Goal: Task Accomplishment & Management: Manage account settings

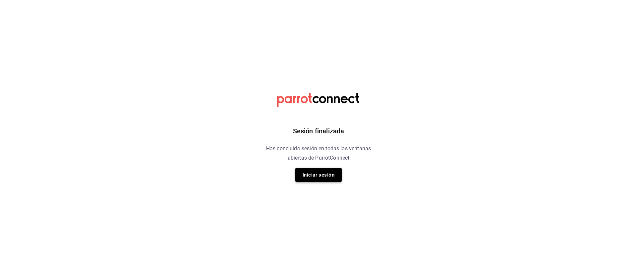
click at [326, 178] on button "Iniciar sesión" at bounding box center [318, 175] width 46 height 14
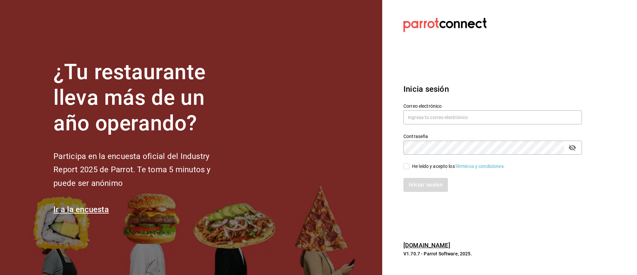
click at [326, 178] on section "¿Tu restaurante lleva más de un año operando? Participa en la encuesta oficial …" at bounding box center [191, 137] width 382 height 275
click at [422, 119] on input "text" at bounding box center [493, 117] width 179 height 14
type input "C"
type input "cortesgrupotrueblack@gmail.com"
click at [409, 164] on input "He leído y acepto los Términos y condiciones." at bounding box center [407, 166] width 6 height 6
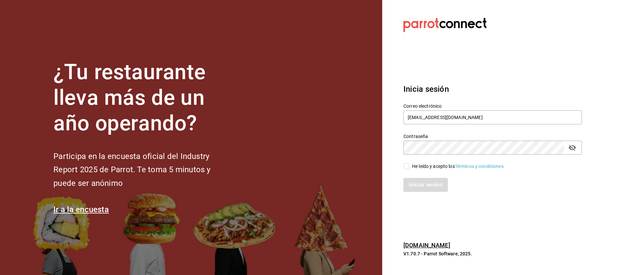
checkbox input "true"
click at [428, 181] on button "Iniciar sesión" at bounding box center [426, 185] width 45 height 14
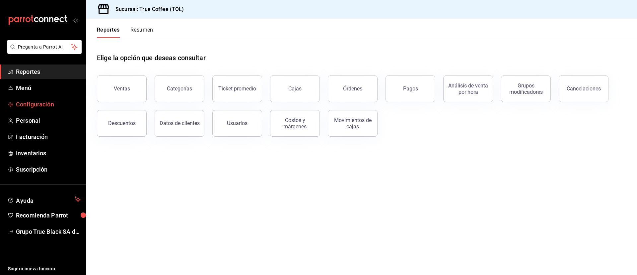
click at [60, 107] on span "Configuración" at bounding box center [48, 104] width 65 height 9
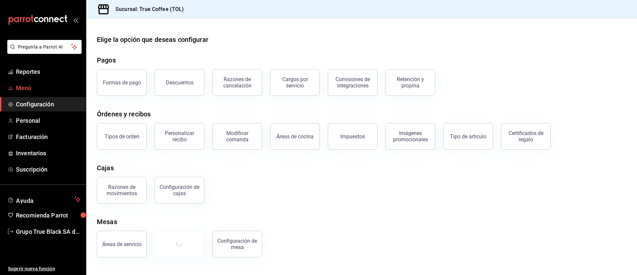
click at [60, 83] on span "Menú" at bounding box center [48, 87] width 65 height 9
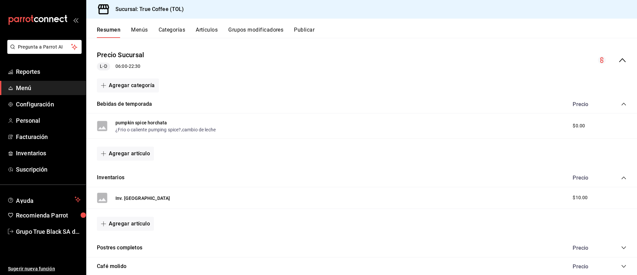
scroll to position [37, 0]
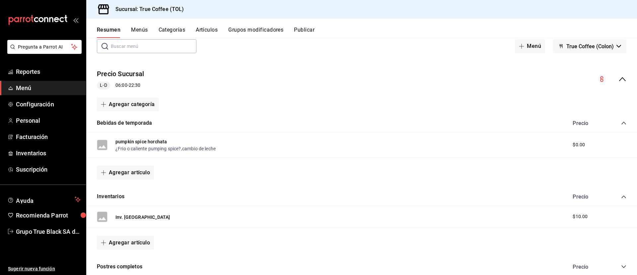
click at [208, 30] on button "Artículos" at bounding box center [207, 32] width 22 height 11
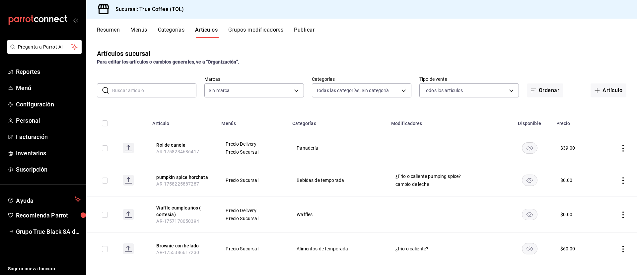
type input "29f0c7d4-b3b5-43ea-9f44-92e305308fa8,3f43cfac-62cb-4203-bc11-d6242f9346a8,4e802…"
type input "26f61452-cae3-4785-a690-7b393e87ceb5"
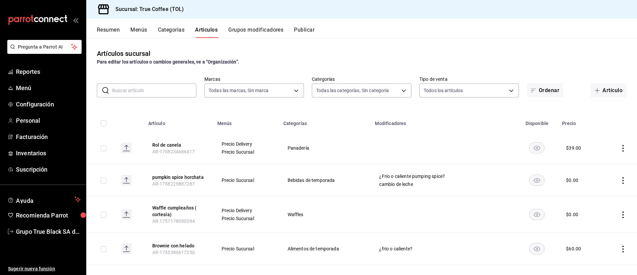
click at [183, 95] on input "text" at bounding box center [154, 90] width 84 height 13
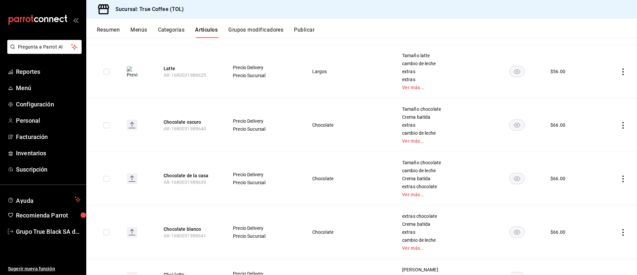
scroll to position [693, 0]
type input "lat"
click at [409, 85] on link "Ver más..." at bounding box center [443, 87] width 82 height 5
click at [611, 72] on td at bounding box center [617, 70] width 41 height 53
click at [620, 73] on icon "actions" at bounding box center [623, 71] width 7 height 7
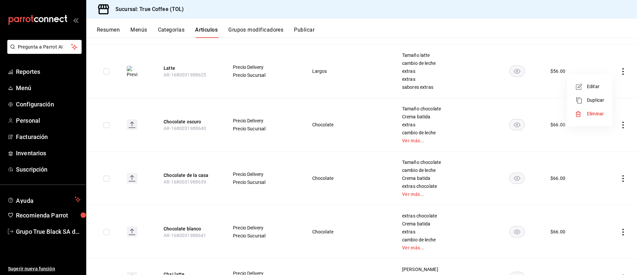
click at [589, 87] on span "Editar" at bounding box center [595, 86] width 17 height 7
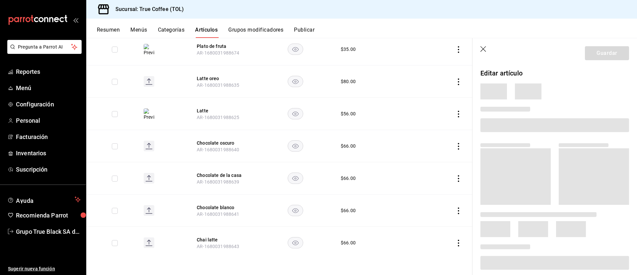
scroll to position [612, 0]
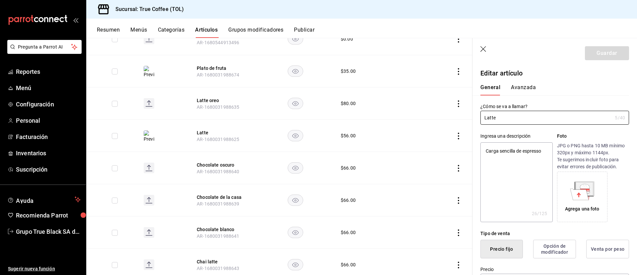
type textarea "x"
type input "$56.00"
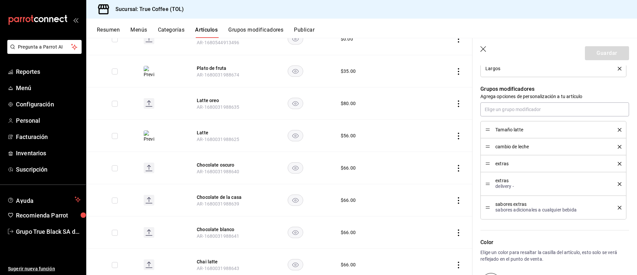
scroll to position [360, 0]
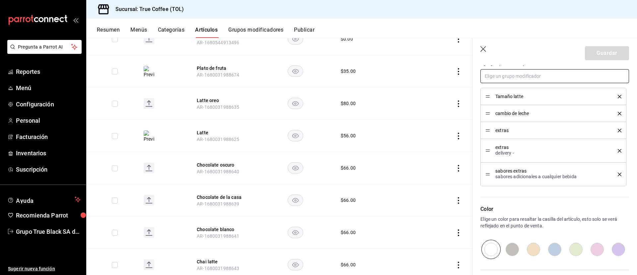
click at [532, 78] on input "text" at bounding box center [555, 76] width 149 height 14
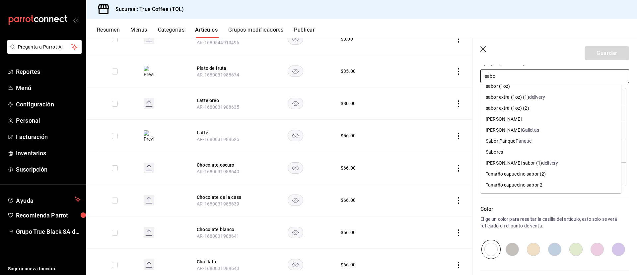
scroll to position [0, 0]
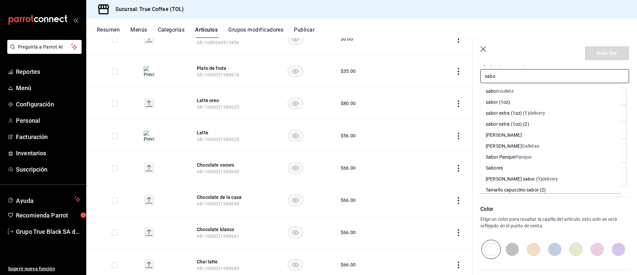
type input "sabo"
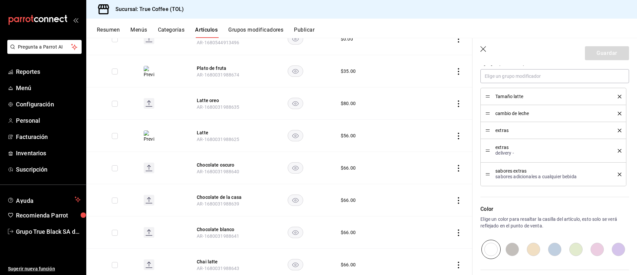
click at [541, 35] on div "Resumen Menús Categorías Artículos Grupos modificadores Publicar" at bounding box center [367, 32] width 540 height 11
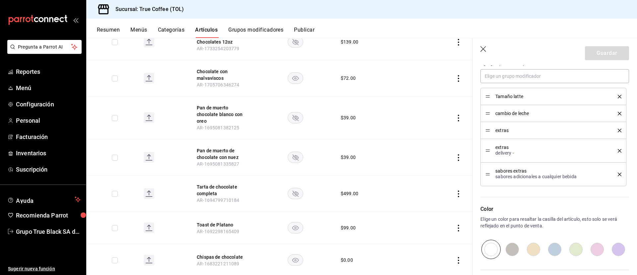
scroll to position [6, 0]
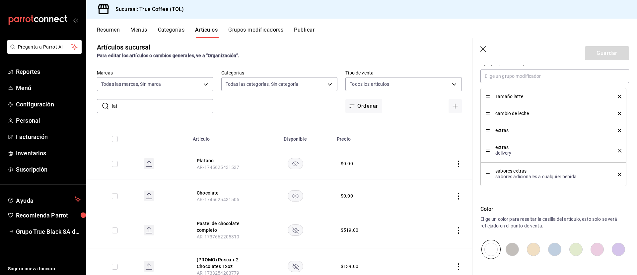
click at [156, 110] on input "lat" at bounding box center [162, 105] width 101 height 13
type input "l"
type input "cap"
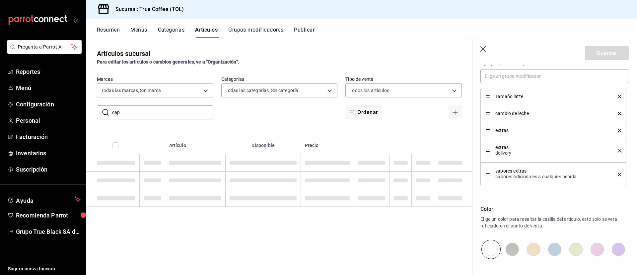
scroll to position [0, 0]
type textarea "x"
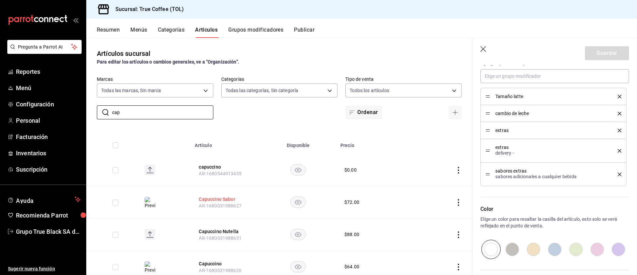
scroll to position [24, 0]
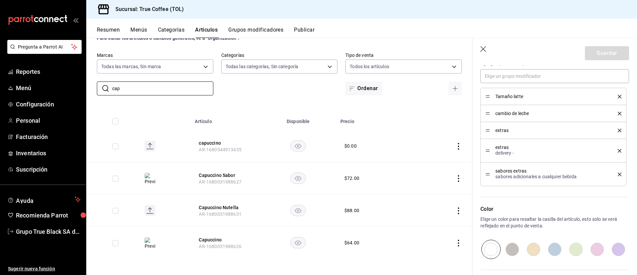
type input "cap"
click at [455, 179] on icon "actions" at bounding box center [458, 178] width 7 height 7
click at [441, 190] on li "Editar" at bounding box center [425, 194] width 40 height 14
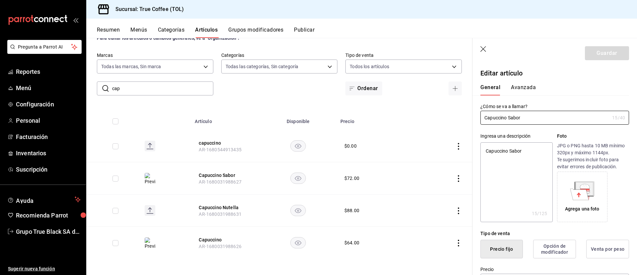
type textarea "x"
type input "$72.00"
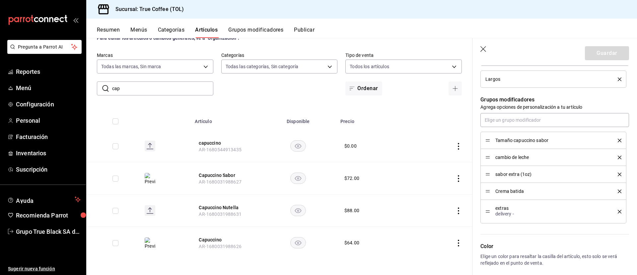
scroll to position [315, 0]
click at [171, 97] on div "Artículos sucursal Para editar los artículos o cambios generales, ve a “Organiz…" at bounding box center [279, 156] width 386 height 236
click at [172, 93] on input "cap" at bounding box center [162, 88] width 101 height 13
type input "c"
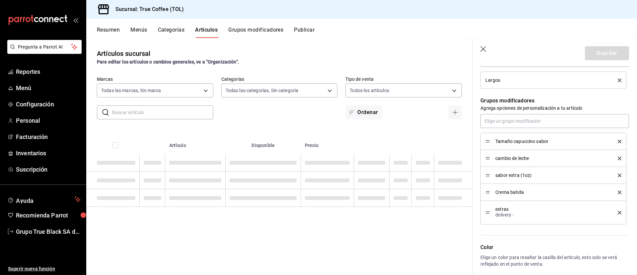
type textarea "x"
type input "la"
type textarea "x"
type input "lat"
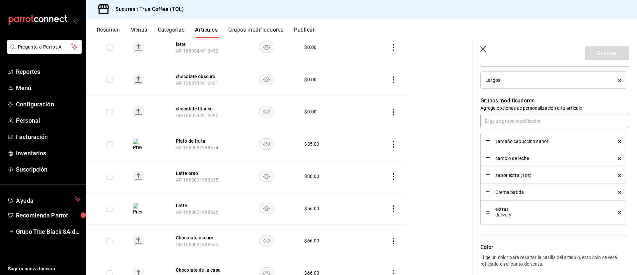
scroll to position [570, 0]
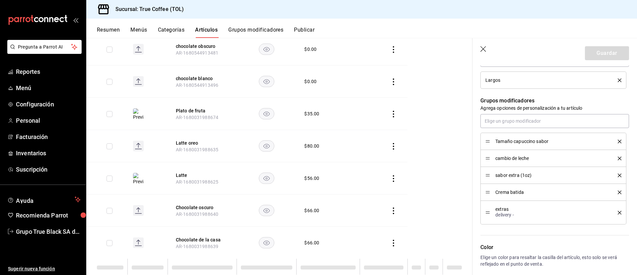
type textarea "x"
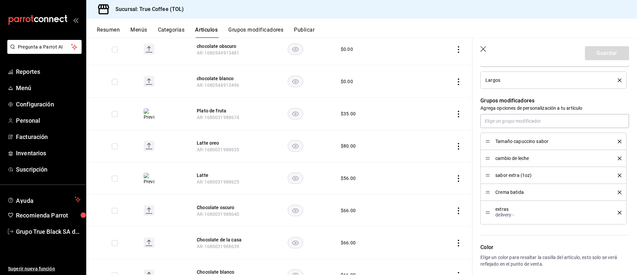
type input "lat"
click at [455, 178] on icon "actions" at bounding box center [458, 178] width 7 height 7
click at [435, 193] on span "Editar" at bounding box center [431, 193] width 17 height 7
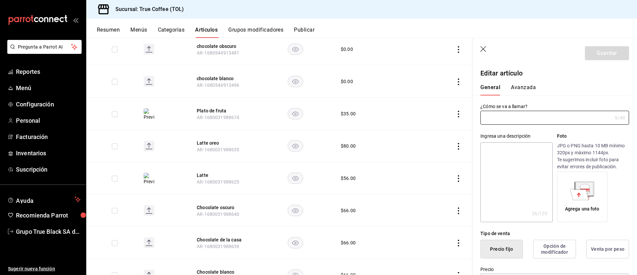
type input "Latte"
type textarea "Carga sencilla de espresso"
type textarea "x"
type input "AR-1680031988625"
type textarea "x"
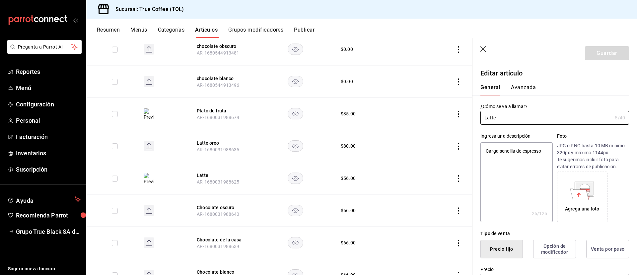
type input "$56.00"
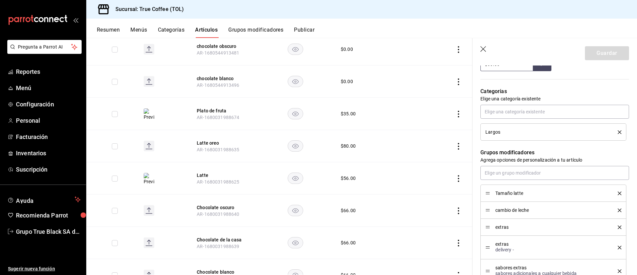
scroll to position [318, 0]
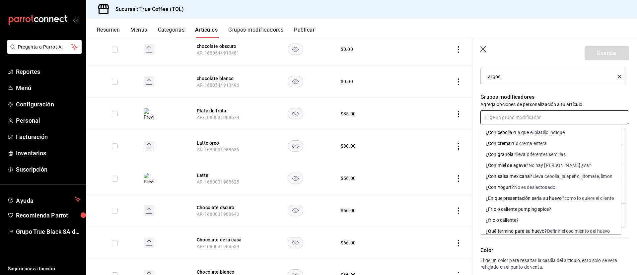
click at [511, 118] on input "text" at bounding box center [555, 117] width 149 height 14
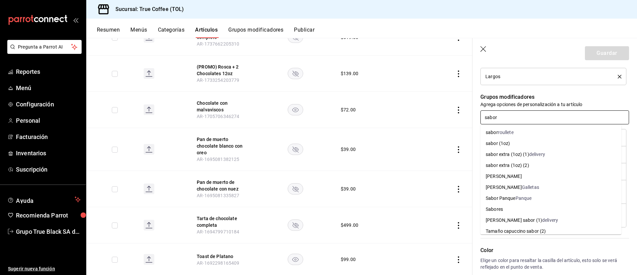
scroll to position [0, 0]
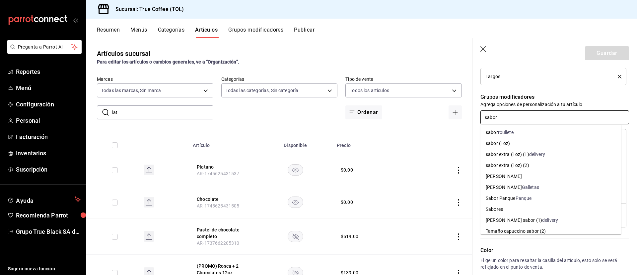
type input "sabor"
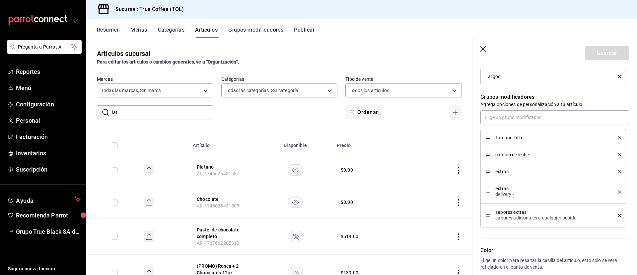
click at [143, 116] on input "lat" at bounding box center [162, 112] width 101 height 13
type input "l"
type input "cap"
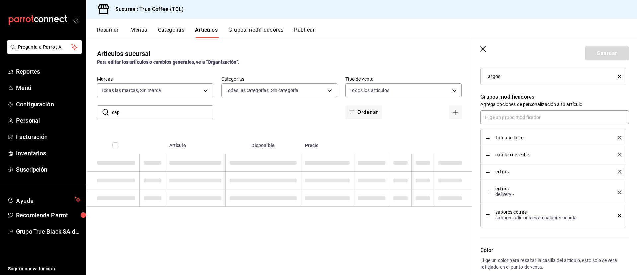
type textarea "x"
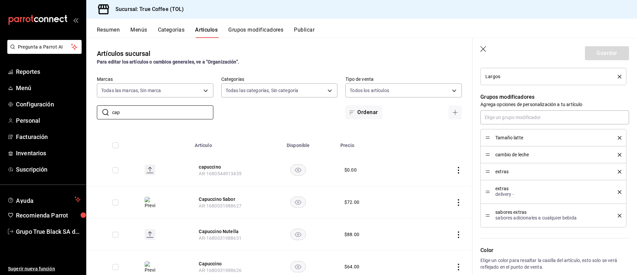
type input "cap"
click at [200, 206] on span "AR-1680031988627" at bounding box center [220, 205] width 42 height 5
click at [455, 203] on icon "actions" at bounding box center [458, 202] width 7 height 7
click at [428, 215] on span "Editar" at bounding box center [431, 217] width 17 height 7
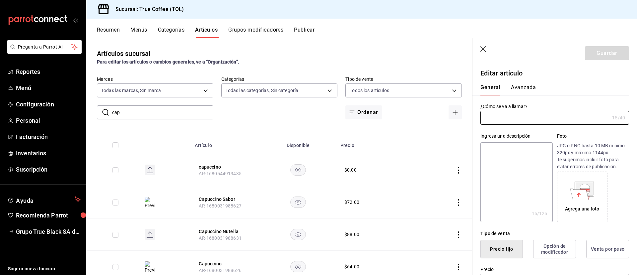
type input "Capuccino Sabor"
type textarea "Capuccino Sabor"
type textarea "x"
type input "AR-1680031988627"
type textarea "x"
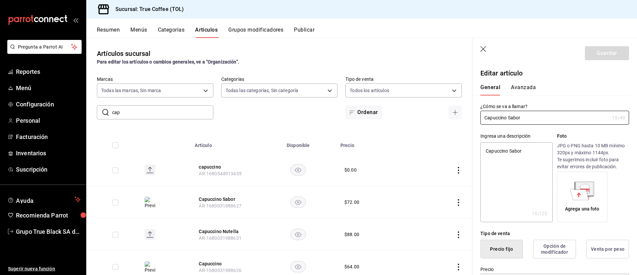
type input "$72.00"
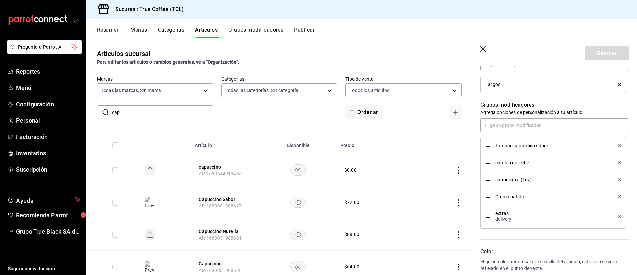
scroll to position [24, 0]
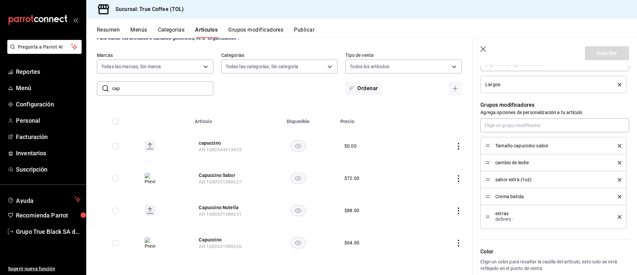
click at [173, 88] on input "cap" at bounding box center [162, 88] width 101 height 13
type input "c"
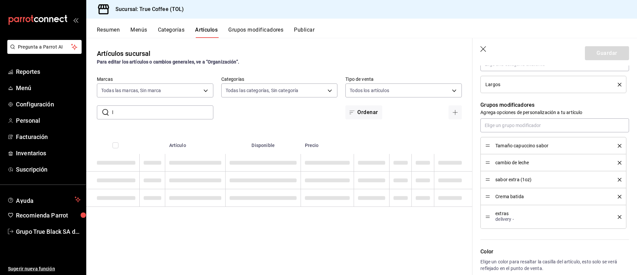
type input "la"
type textarea "x"
type input "latt"
type textarea "x"
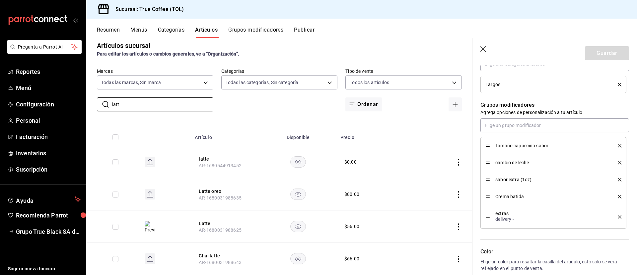
scroll to position [24, 0]
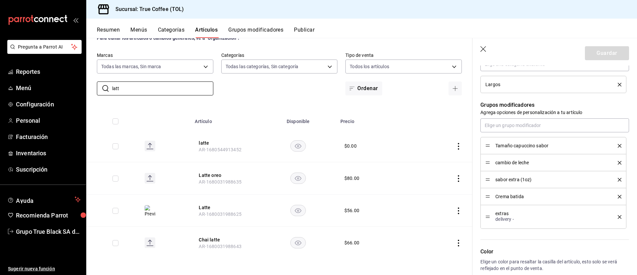
type input "latt"
click at [455, 209] on icon "actions" at bounding box center [458, 210] width 7 height 7
click at [437, 224] on span "Editar" at bounding box center [431, 225] width 17 height 7
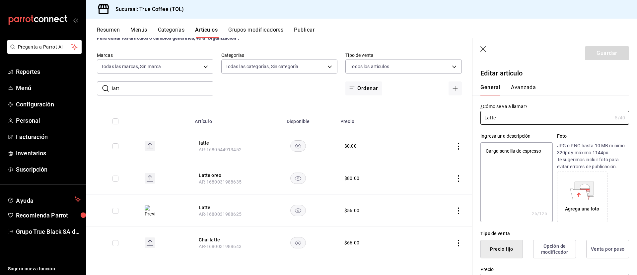
type textarea "x"
type input "$56.00"
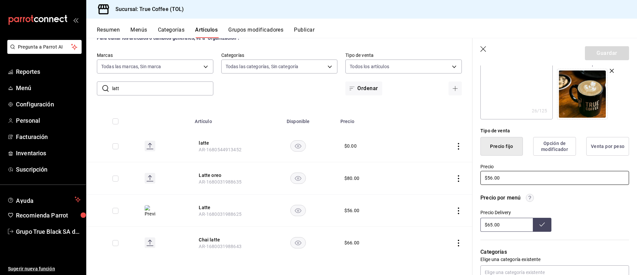
scroll to position [162, 0]
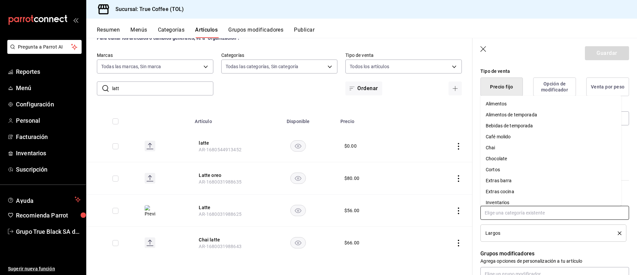
click at [495, 213] on input "text" at bounding box center [555, 212] width 149 height 14
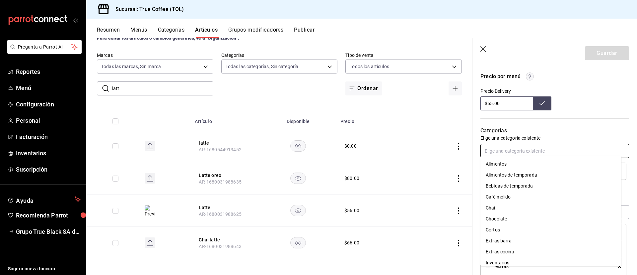
scroll to position [225, 0]
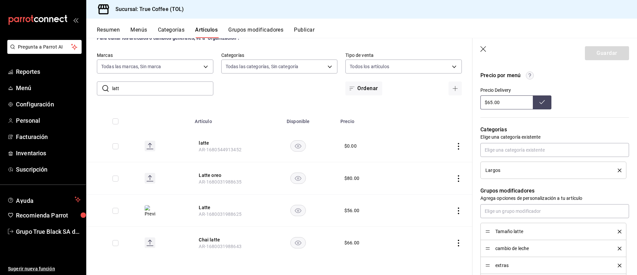
click at [572, 111] on div "Categorías Elige una categoría existente Largos" at bounding box center [551, 143] width 157 height 69
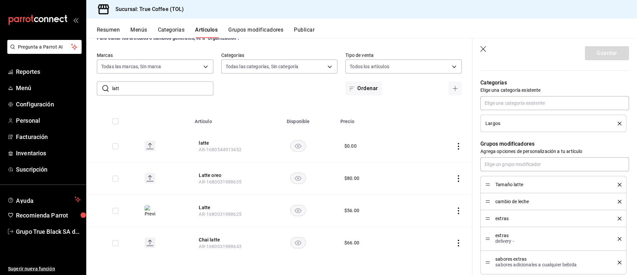
scroll to position [278, 0]
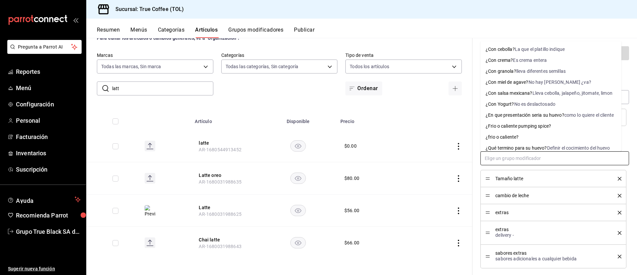
click at [486, 160] on input "text" at bounding box center [555, 158] width 149 height 14
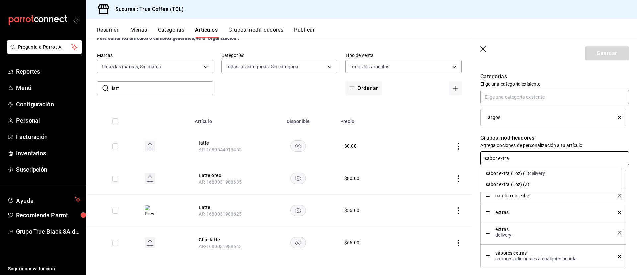
type input "sabor extra"
click at [536, 170] on div "delivery" at bounding box center [538, 173] width 16 height 7
type textarea "x"
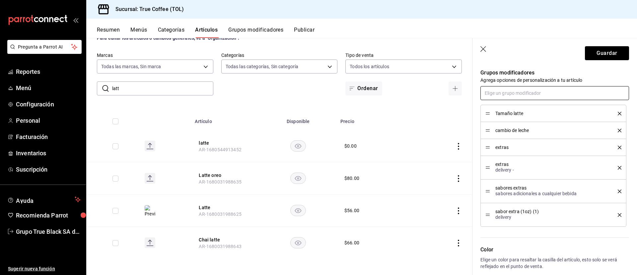
scroll to position [346, 0]
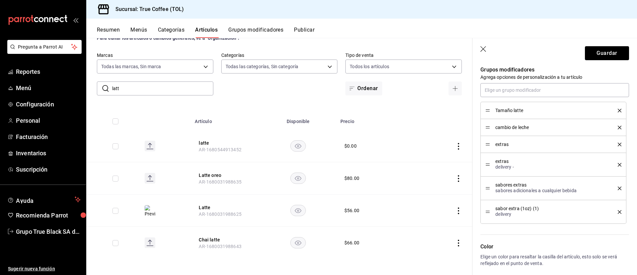
click at [601, 188] on div "sabores extras sabores adicionales a cualquier bebida" at bounding box center [554, 188] width 136 height 14
click at [618, 188] on icon "delete" at bounding box center [620, 188] width 4 height 4
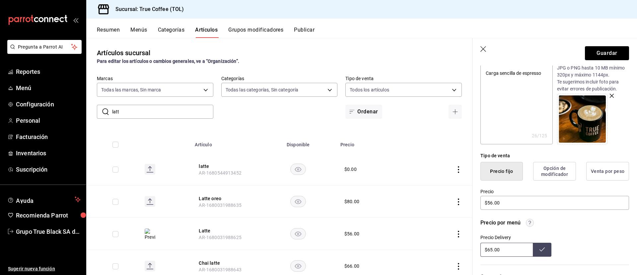
scroll to position [0, 0]
click at [250, 30] on button "Grupos modificadores" at bounding box center [255, 32] width 55 height 11
type textarea "x"
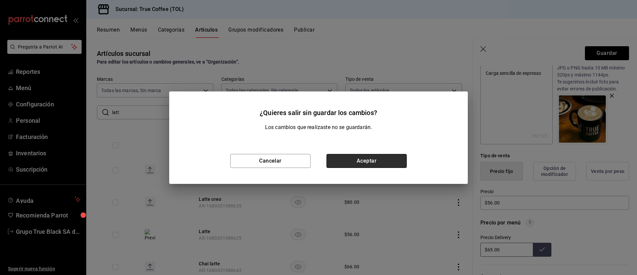
click at [348, 161] on button "Aceptar" at bounding box center [367, 161] width 80 height 14
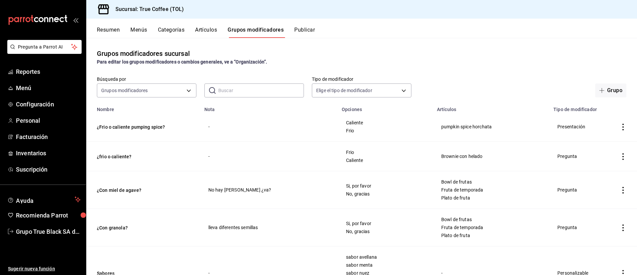
click at [221, 85] on input "text" at bounding box center [261, 90] width 86 height 13
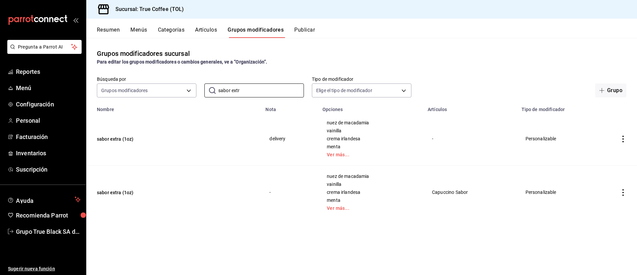
type input "sabor extr"
click at [624, 193] on icon "actions" at bounding box center [623, 192] width 7 height 7
click at [601, 204] on span "Editar" at bounding box center [603, 207] width 17 height 7
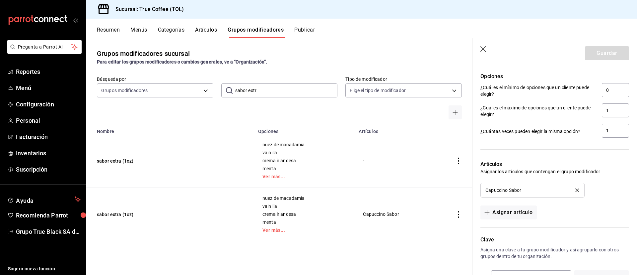
scroll to position [457, 0]
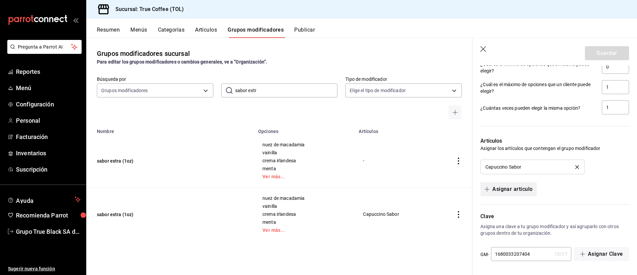
click at [531, 190] on button "Asignar artículo" at bounding box center [509, 189] width 56 height 14
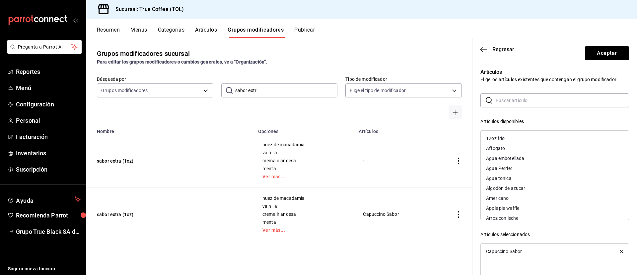
click at [520, 104] on input "text" at bounding box center [562, 100] width 133 height 13
type input "LAT"
click at [540, 195] on div "Latte" at bounding box center [555, 198] width 148 height 10
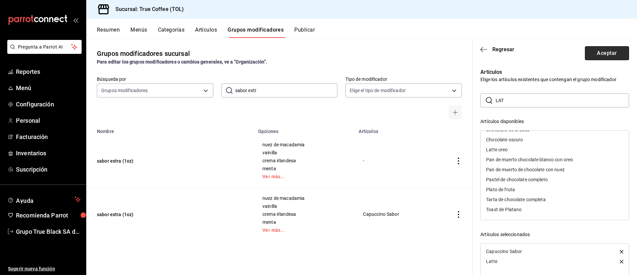
click at [597, 51] on button "Aceptar" at bounding box center [607, 53] width 44 height 14
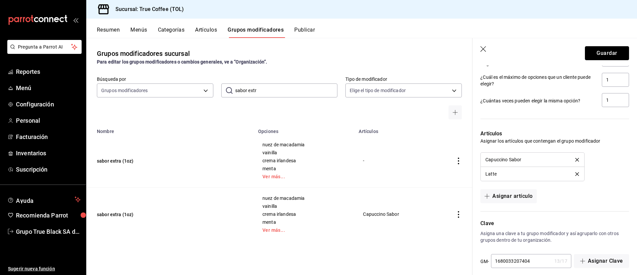
click at [597, 51] on button "Guardar" at bounding box center [607, 53] width 44 height 14
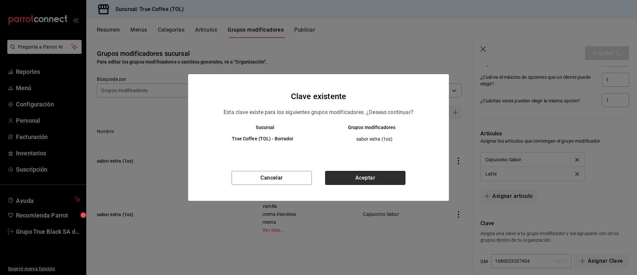
click at [379, 177] on button "Aceptar" at bounding box center [365, 178] width 80 height 14
